Goal: Transaction & Acquisition: Purchase product/service

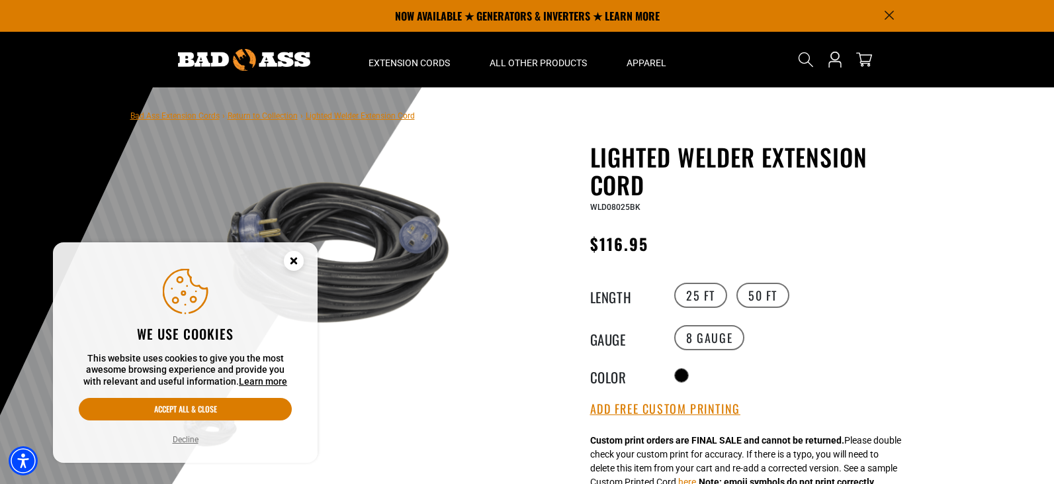
click at [295, 253] on circle "Close this option" at bounding box center [294, 261] width 20 height 20
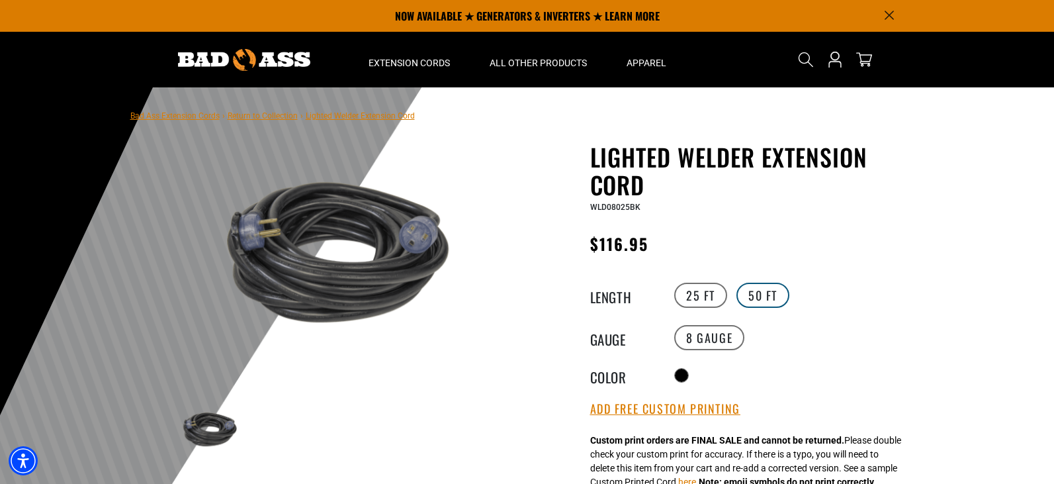
click at [753, 307] on label "50 FT" at bounding box center [763, 295] width 53 height 25
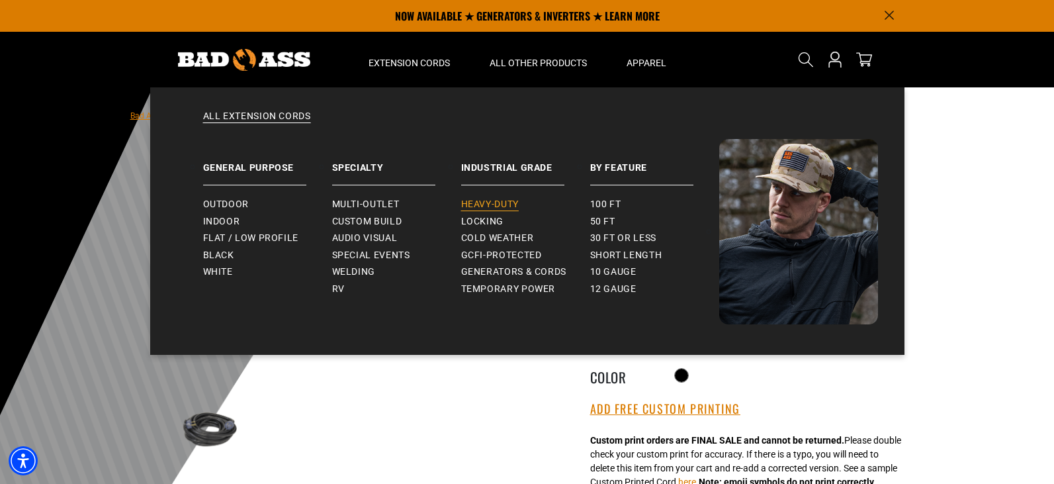
click at [500, 201] on span "Heavy-Duty" at bounding box center [490, 205] width 58 height 12
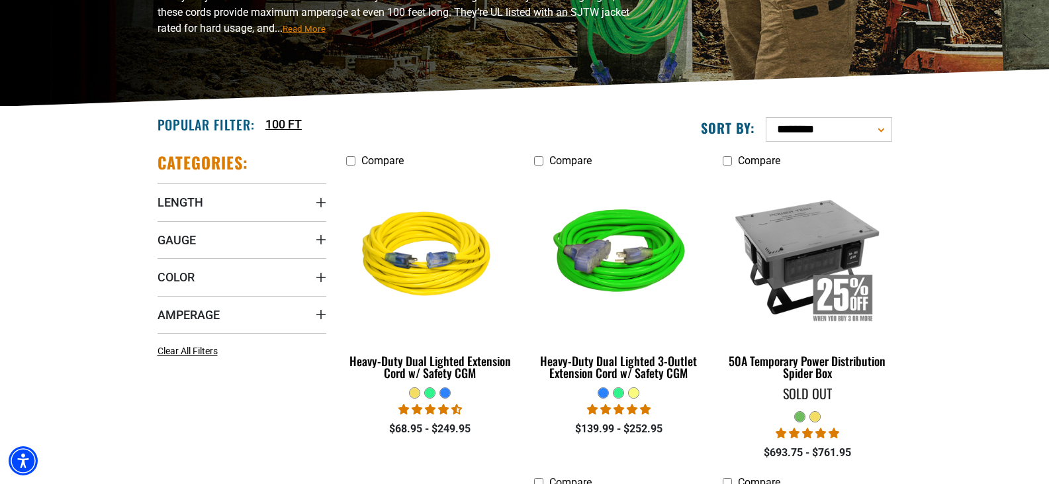
scroll to position [231, 0]
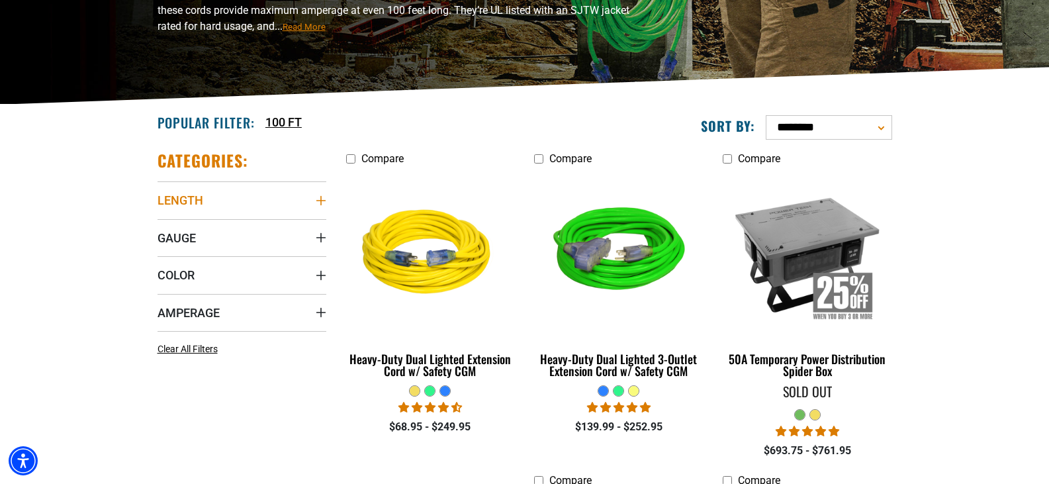
click at [316, 197] on icon "Length" at bounding box center [321, 200] width 11 height 11
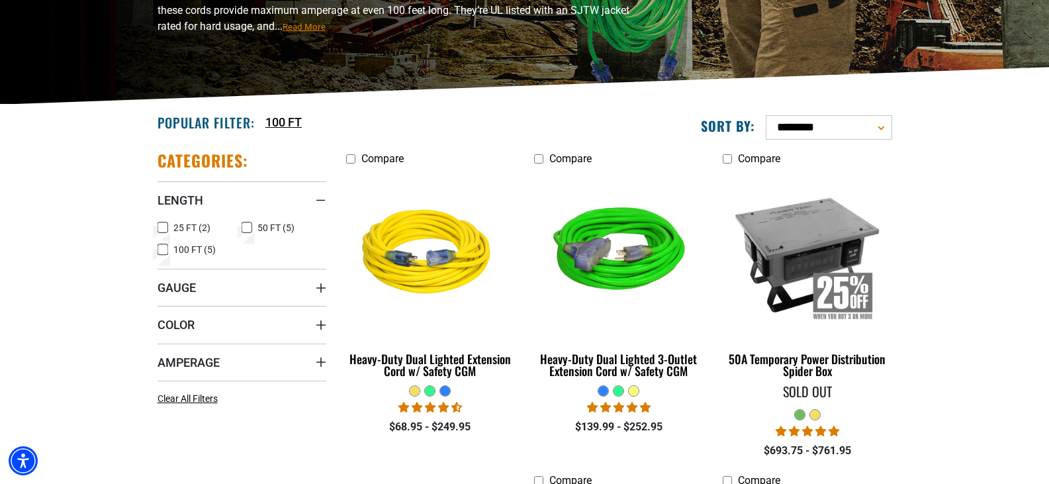
click at [248, 226] on icon at bounding box center [247, 227] width 11 height 17
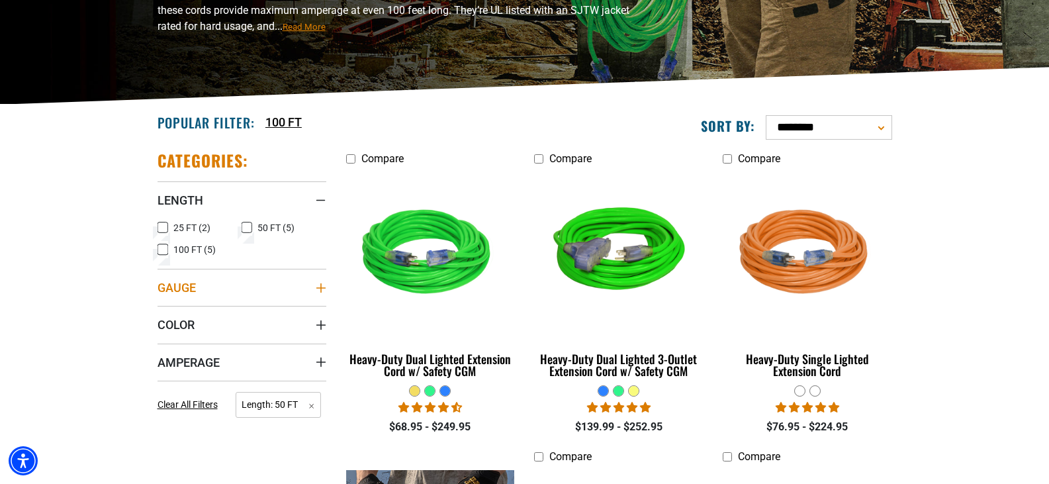
click at [318, 287] on icon "Gauge" at bounding box center [320, 287] width 9 height 9
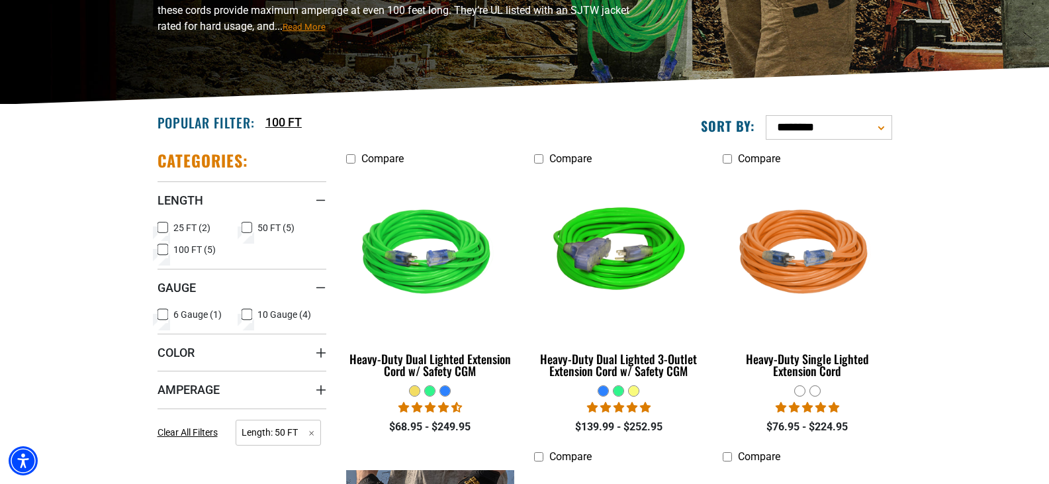
click at [161, 311] on icon at bounding box center [163, 314] width 11 height 17
